Goal: Entertainment & Leisure: Consume media (video, audio)

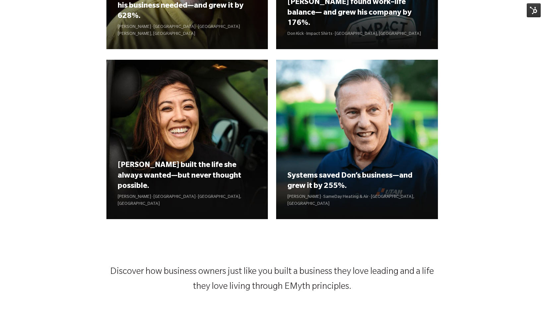
scroll to position [847, 0]
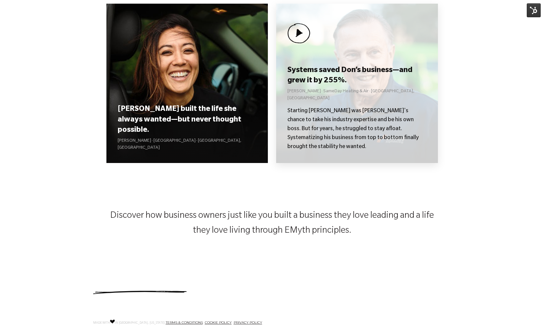
click at [298, 31] on img at bounding box center [299, 33] width 23 height 20
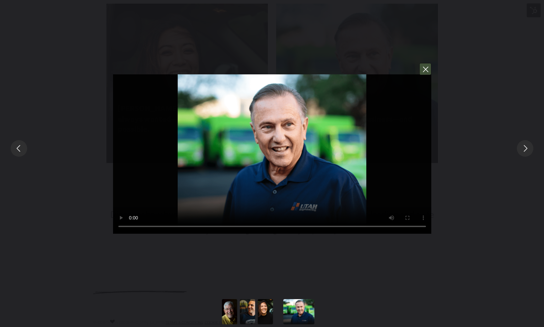
click at [422, 72] on button "You can close this modal content with the ESC key" at bounding box center [426, 69] width 12 height 12
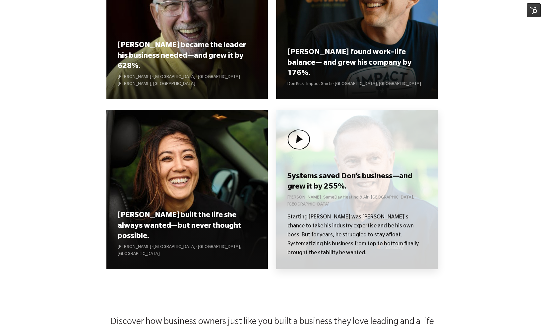
scroll to position [678, 0]
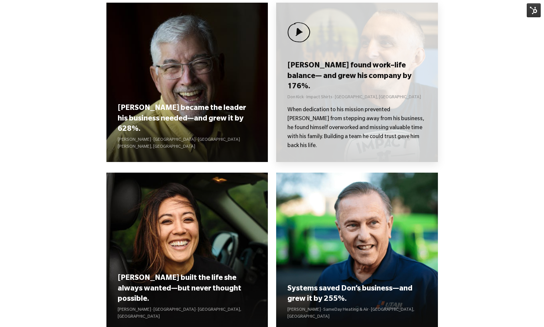
click at [347, 101] on p "Don Kick · Impact Shirts · [GEOGRAPHIC_DATA], [GEOGRAPHIC_DATA]" at bounding box center [357, 97] width 139 height 7
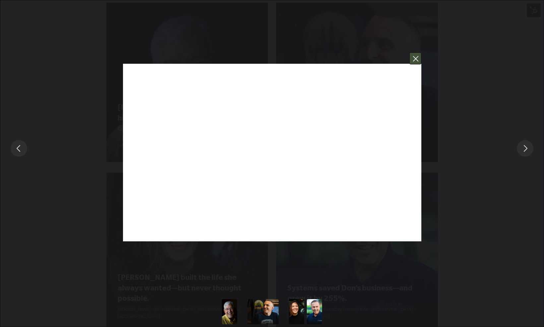
click at [416, 61] on button "You can close this modal content with the ESC key" at bounding box center [416, 58] width 12 height 12
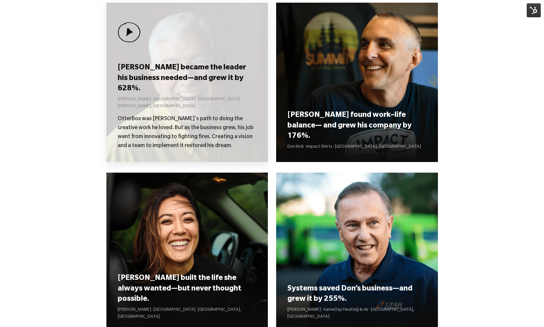
click at [196, 92] on h3 "[PERSON_NAME] became the leader his business needed—and grew it by 628%." at bounding box center [187, 78] width 139 height 31
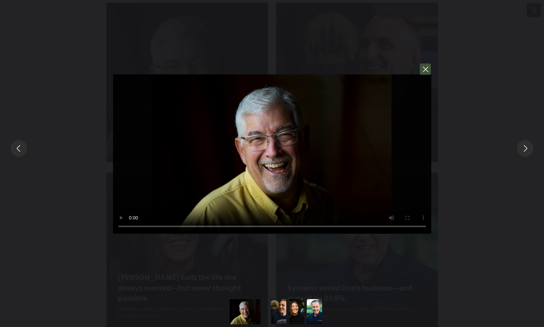
click at [426, 73] on button "You can close this modal content with the ESC key" at bounding box center [426, 69] width 12 height 12
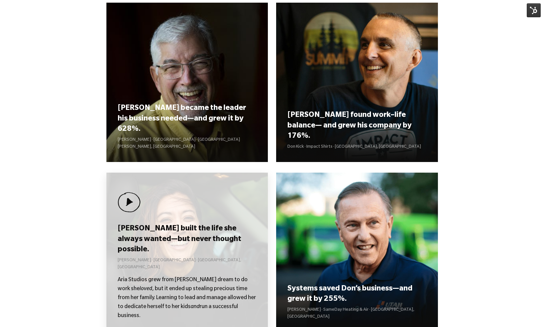
click at [182, 249] on div "[PERSON_NAME] built the life she always wanted—but never thought possible. [PER…" at bounding box center [187, 272] width 139 height 98
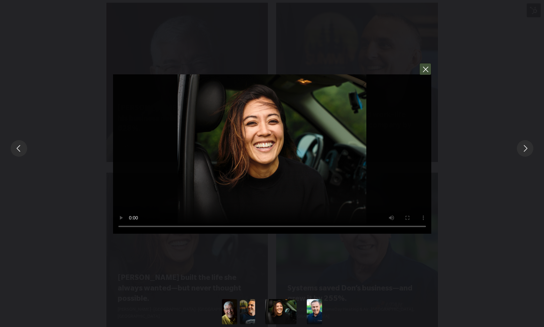
click at [427, 69] on button "You can close this modal content with the ESC key" at bounding box center [426, 69] width 12 height 12
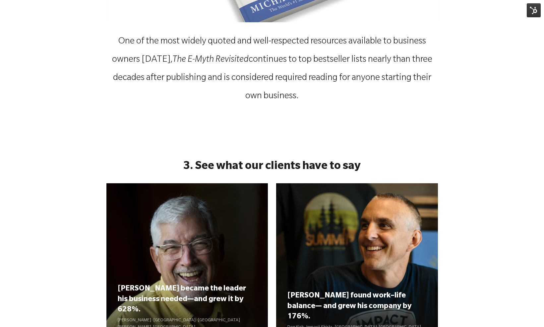
scroll to position [498, 0]
